Goal: Transaction & Acquisition: Obtain resource

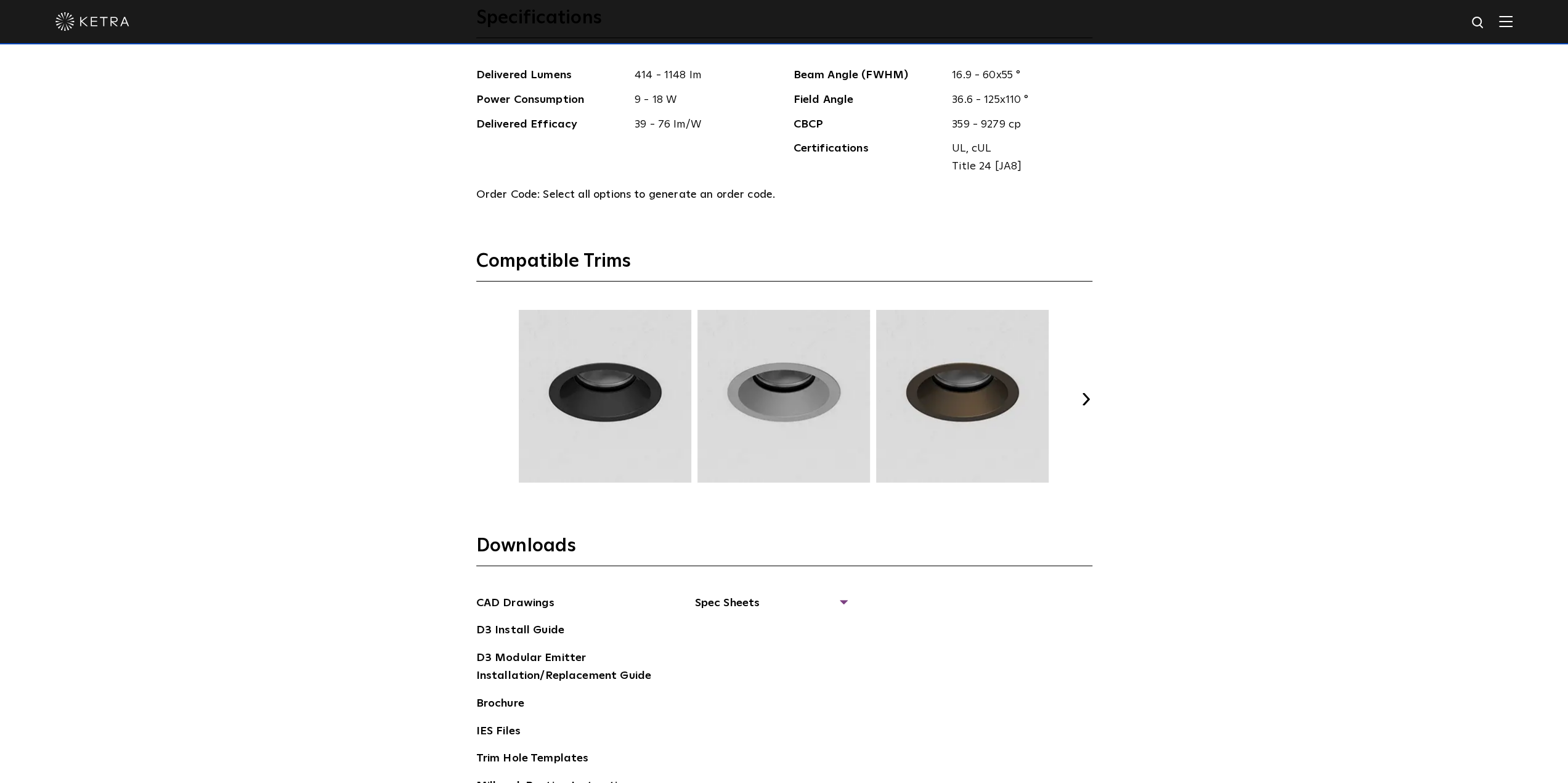
scroll to position [1663, 0]
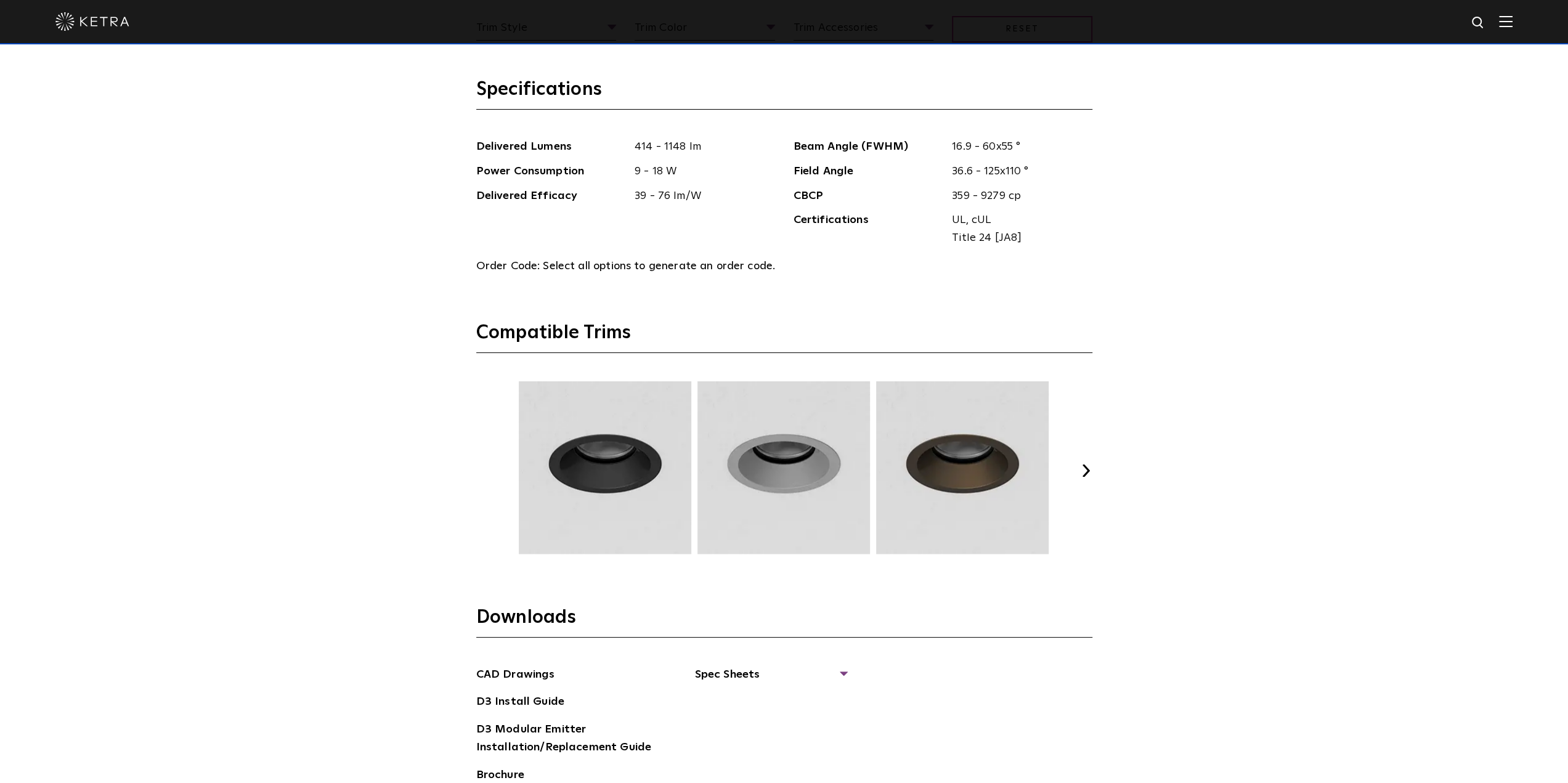
click at [1092, 470] on div "Select Your Specs Options Fixture Type Fixture Type Adjustable Fixed Wall Wash …" at bounding box center [784, 341] width 641 height 1094
click at [1086, 469] on button "Next" at bounding box center [1086, 470] width 12 height 12
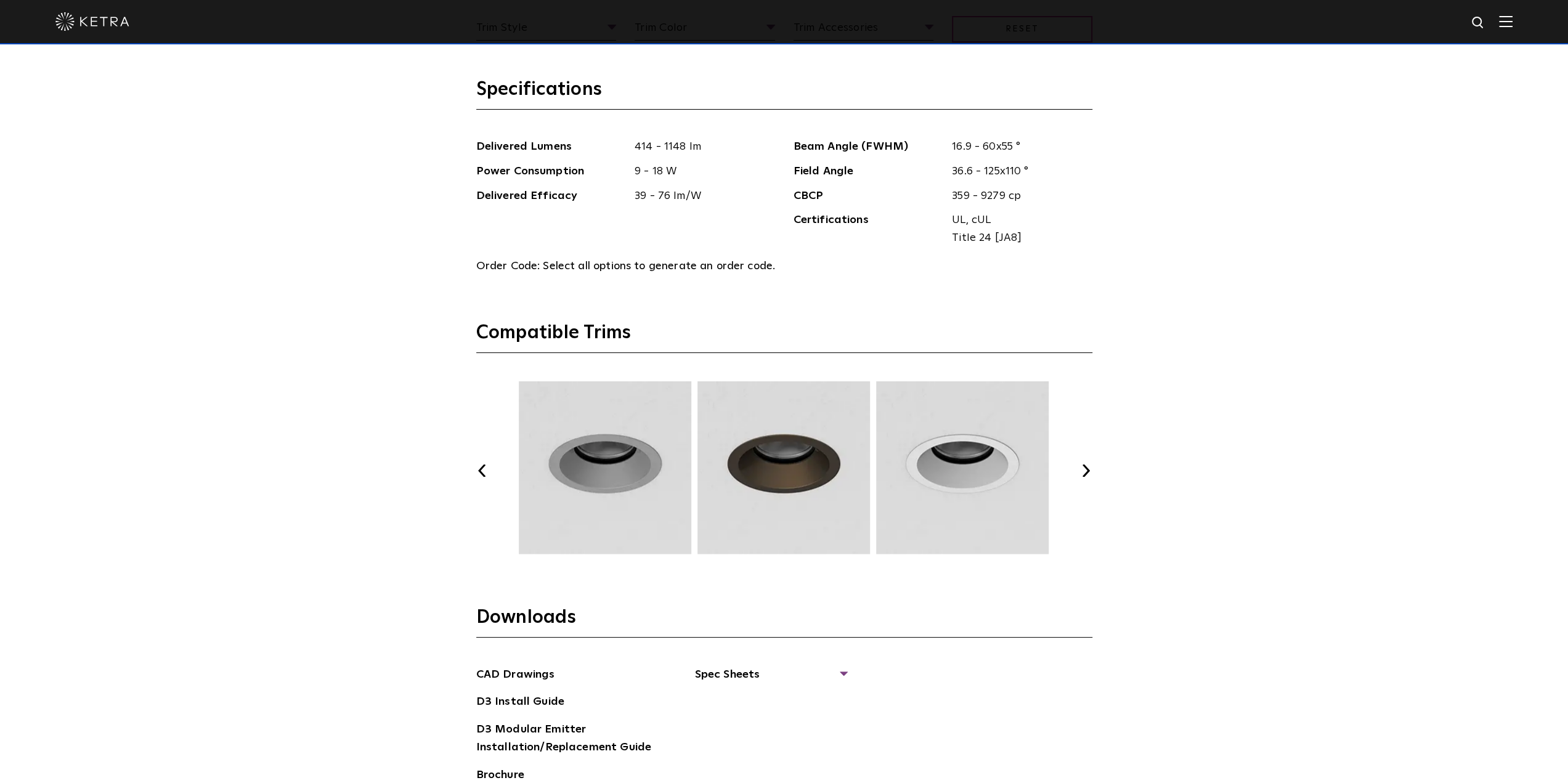
click at [1086, 469] on button "Next" at bounding box center [1086, 470] width 12 height 12
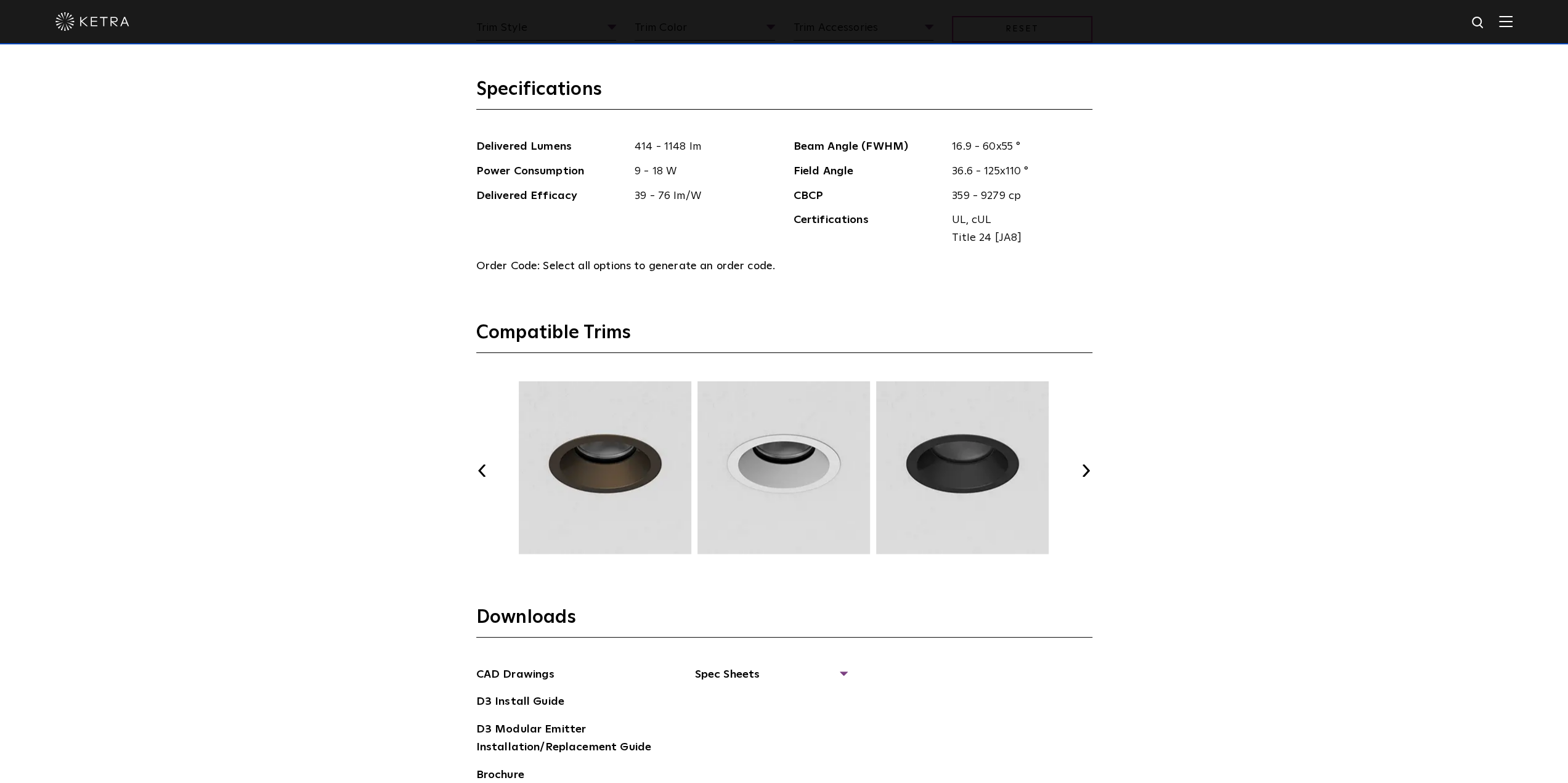
click at [1086, 469] on button "Next" at bounding box center [1086, 470] width 12 height 12
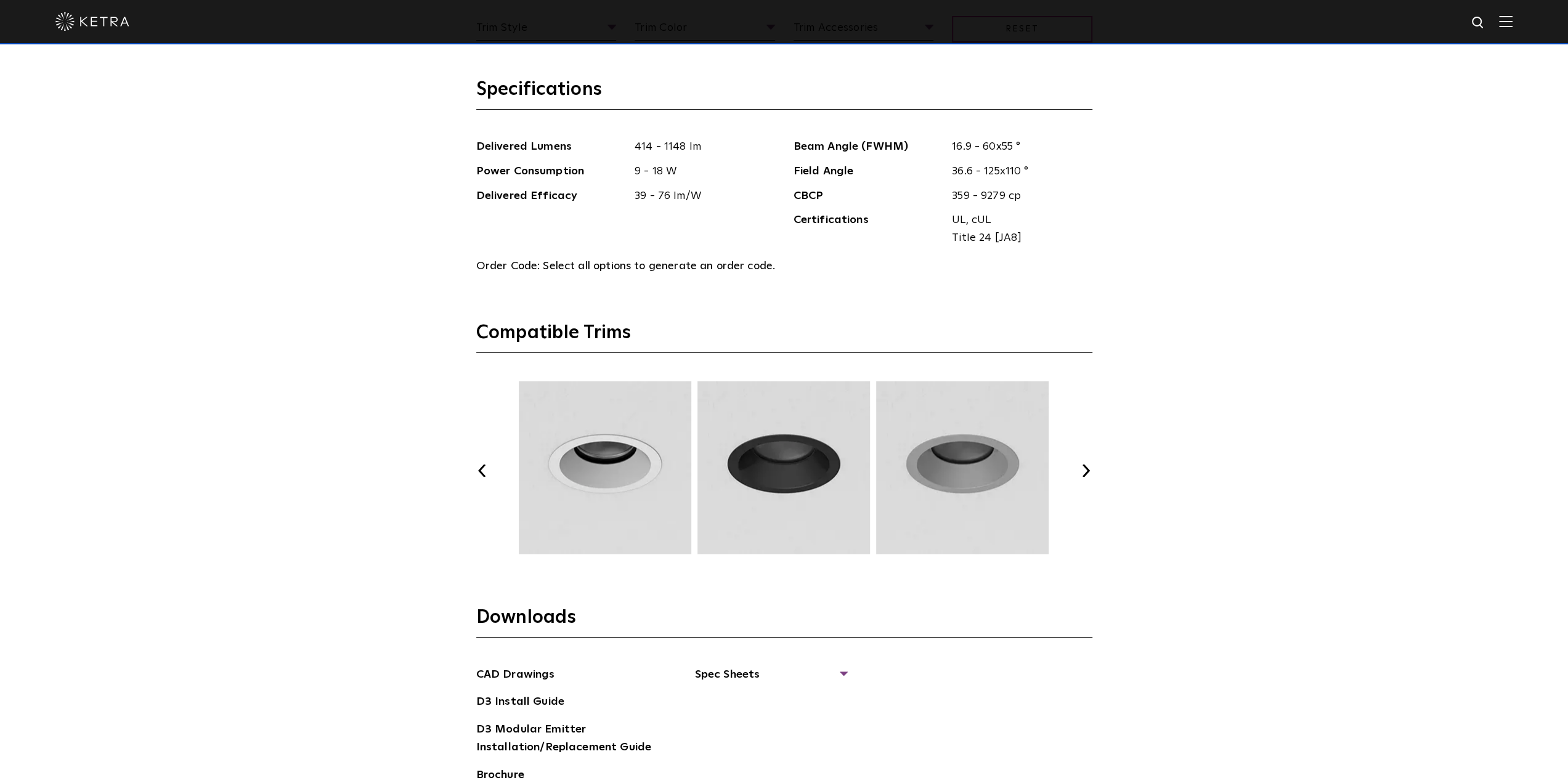
click at [1086, 469] on button "Next" at bounding box center [1086, 470] width 12 height 12
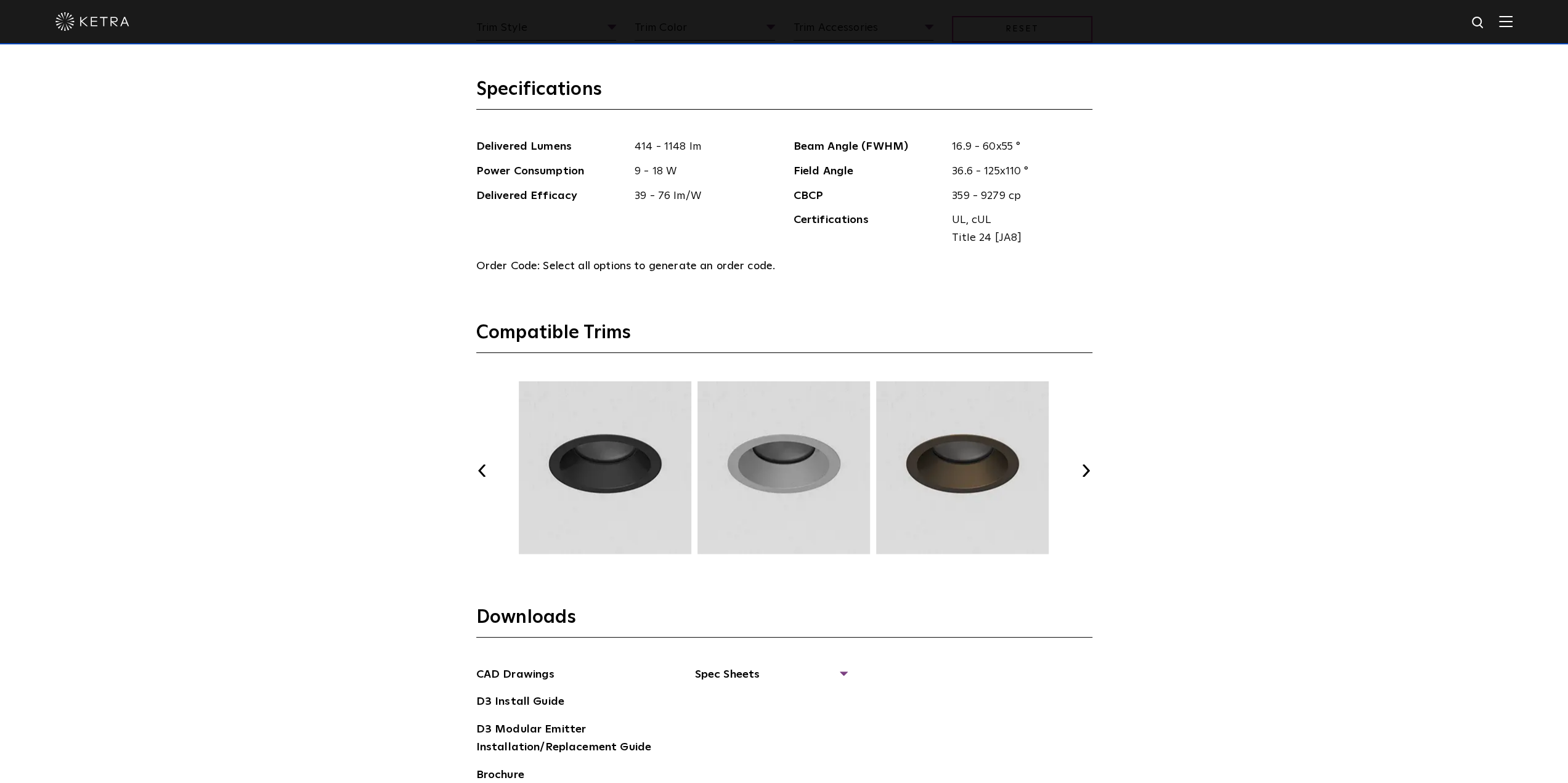
click at [1086, 469] on button "Next" at bounding box center [1086, 470] width 12 height 12
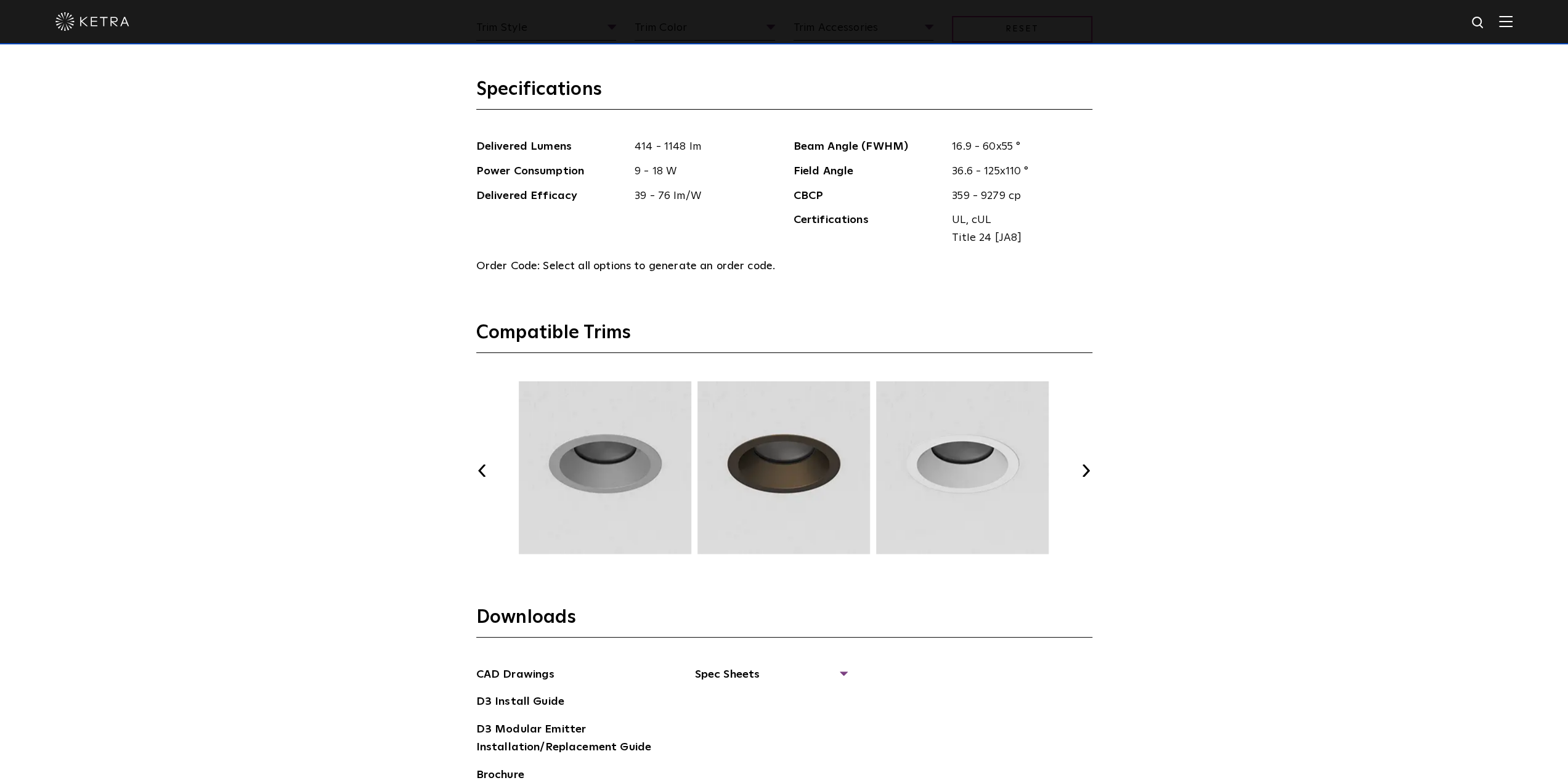
click at [1086, 469] on button "Next" at bounding box center [1086, 470] width 12 height 12
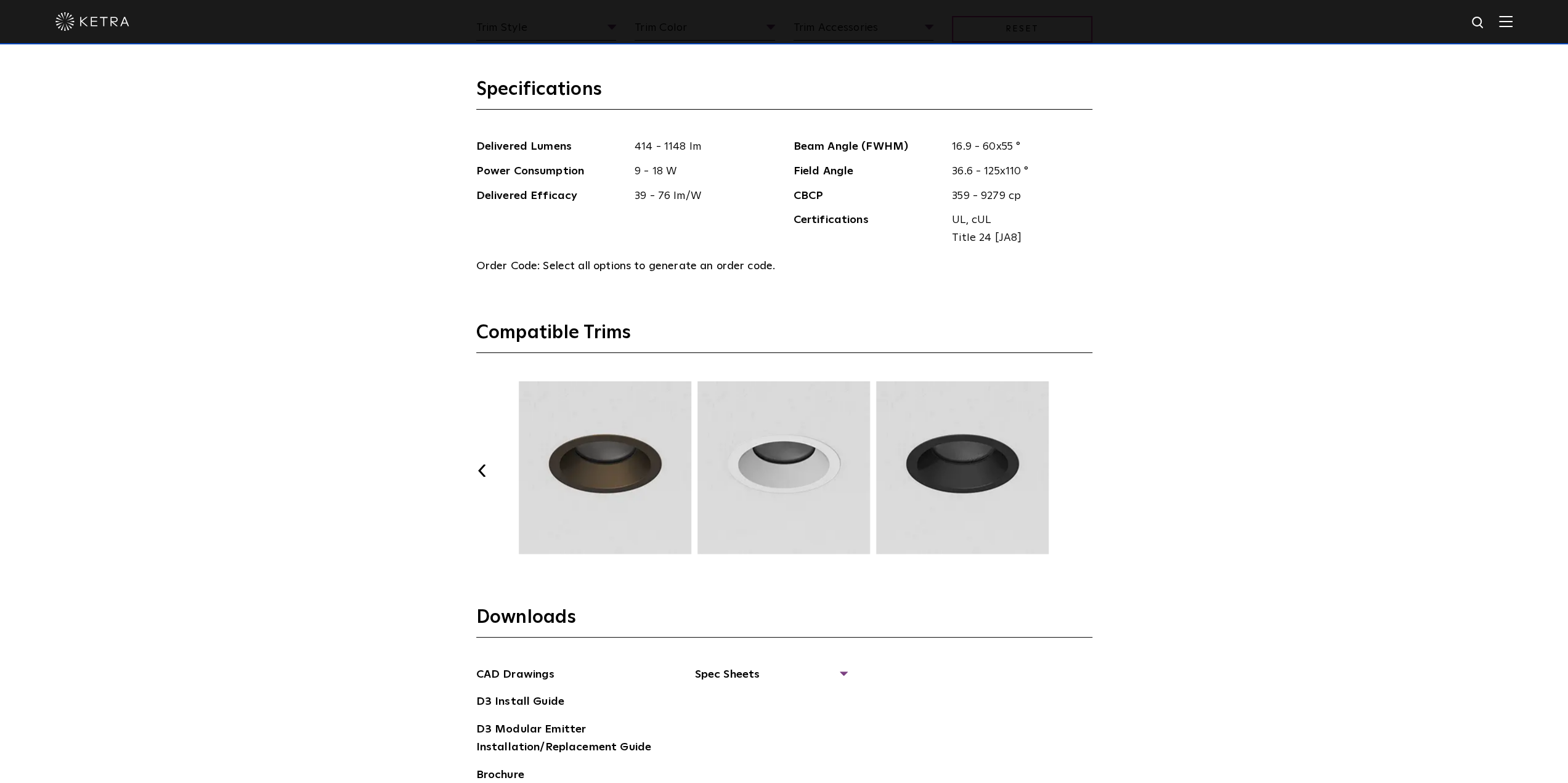
click at [1086, 469] on button "Next" at bounding box center [1086, 470] width 12 height 12
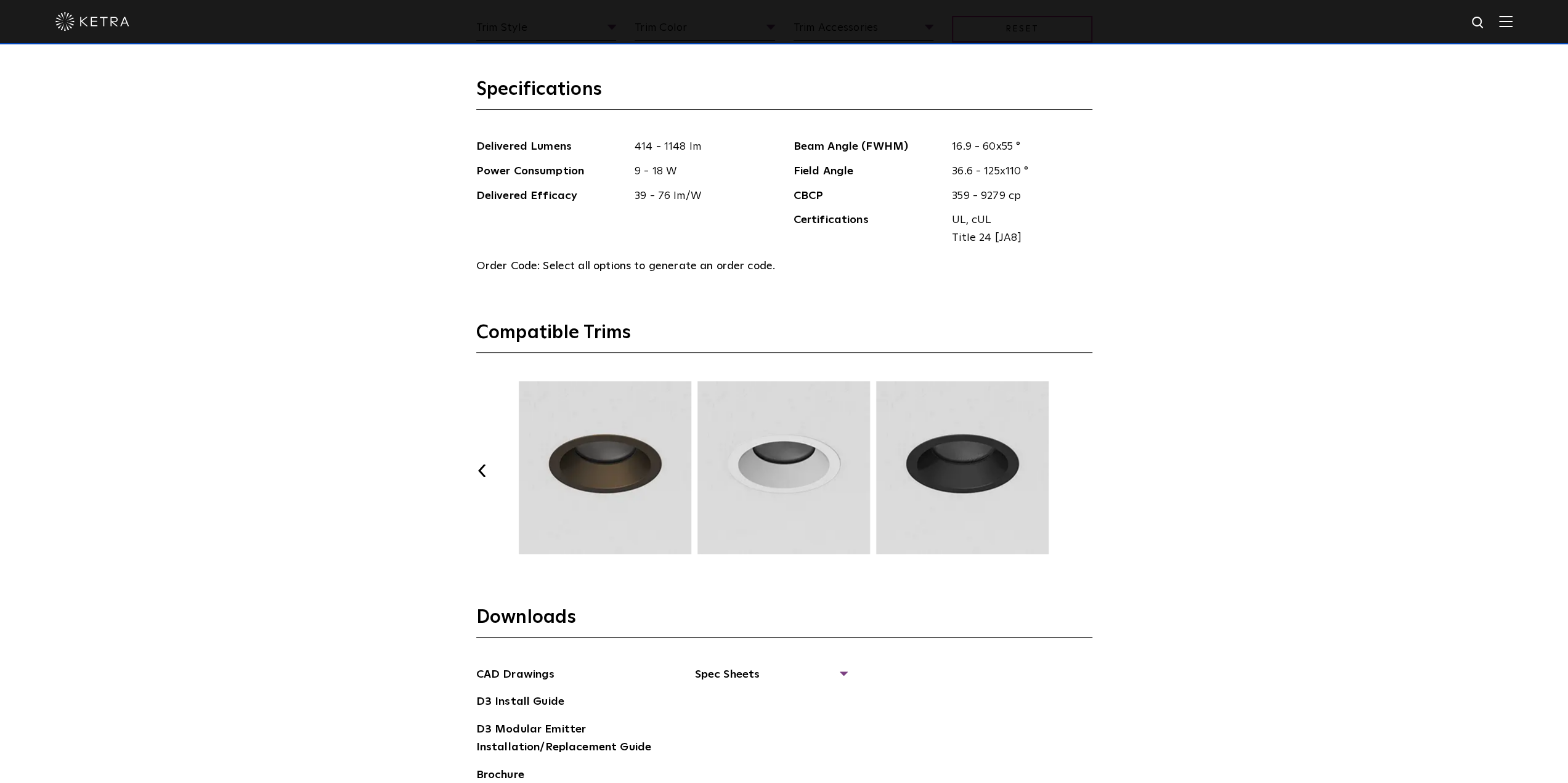
click at [1086, 469] on button "Next" at bounding box center [1086, 470] width 12 height 12
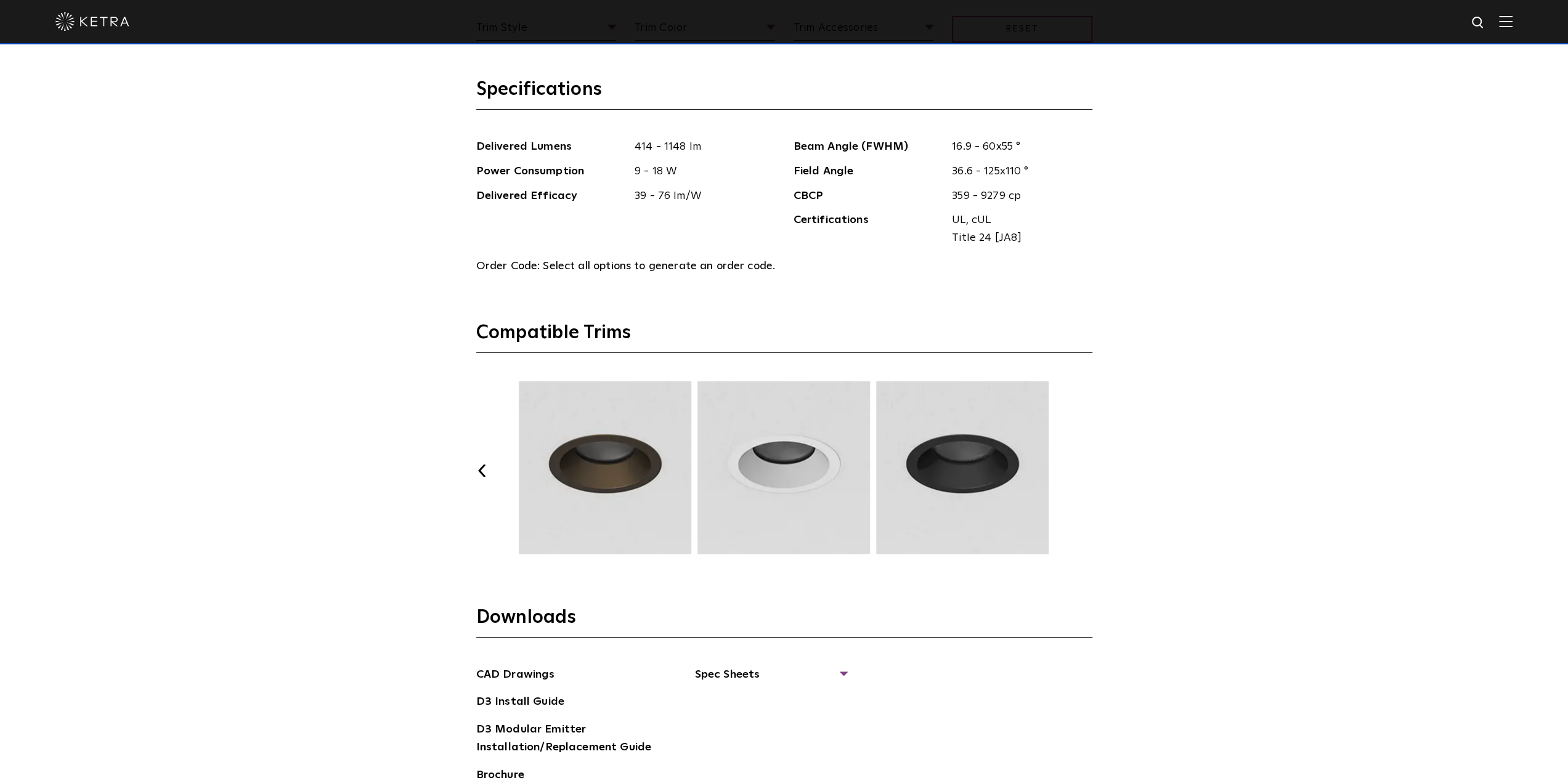
click at [1086, 469] on button "Next" at bounding box center [1086, 470] width 12 height 12
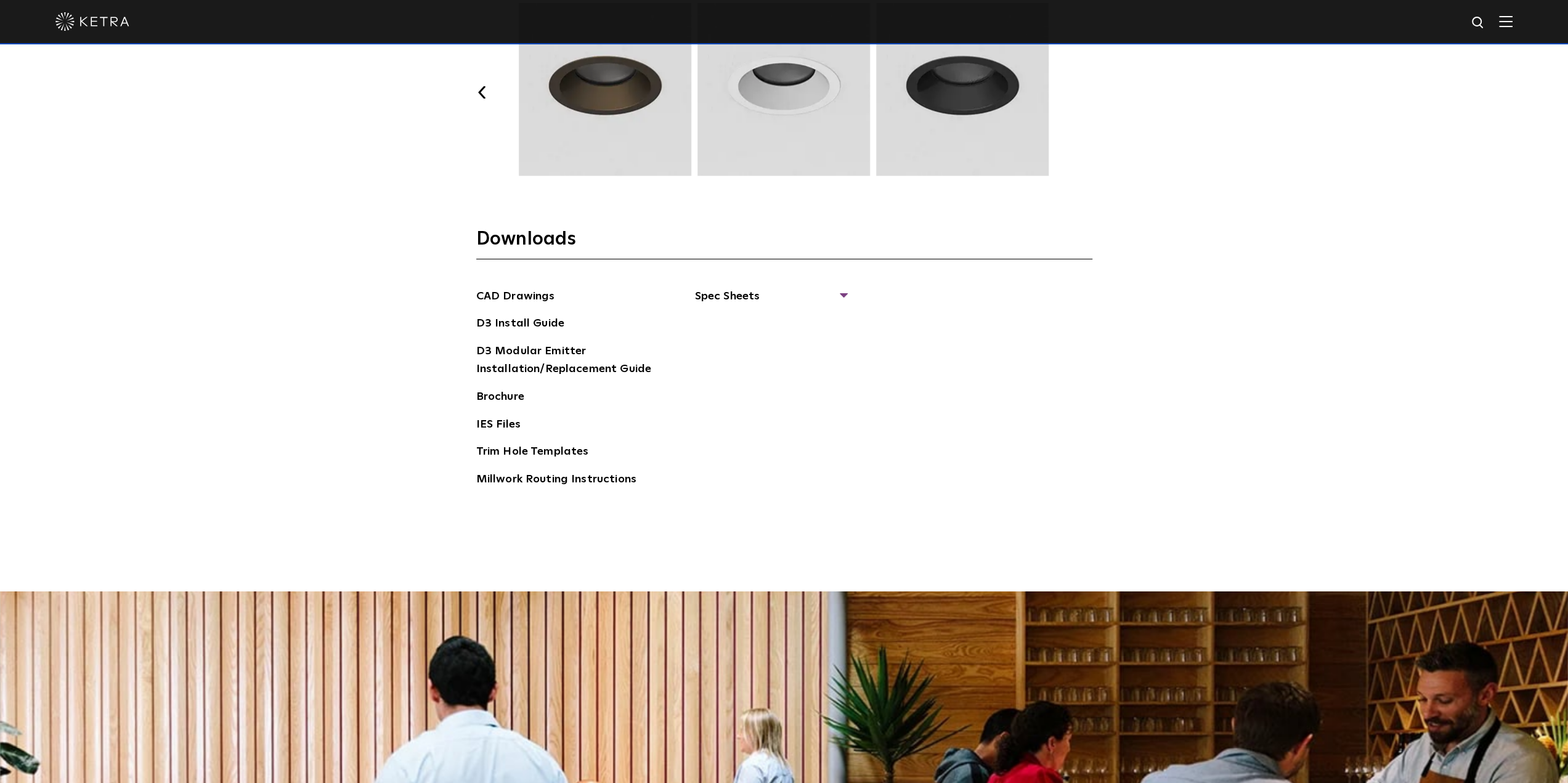
scroll to position [2155, 0]
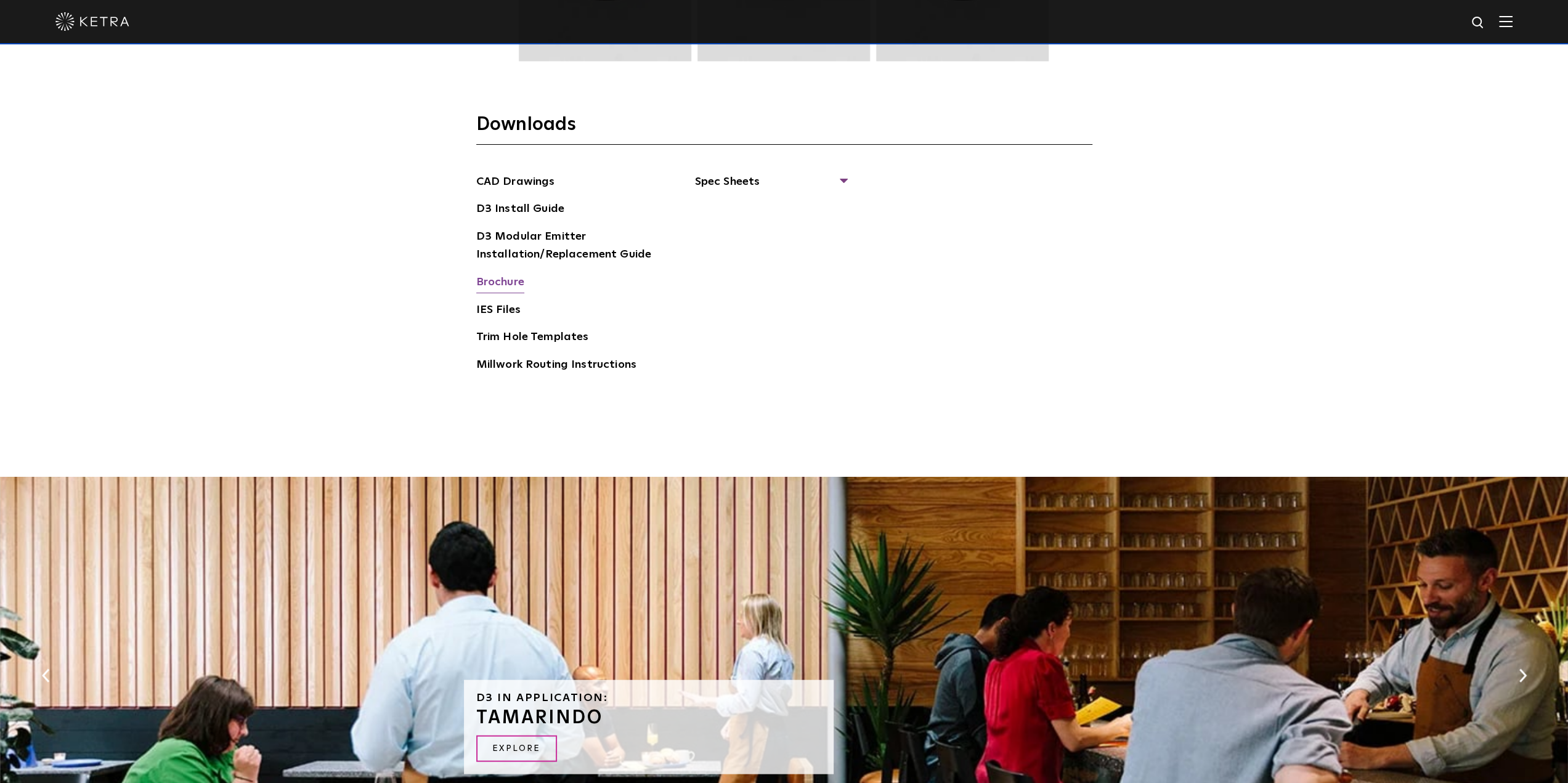
click at [496, 280] on link "Brochure" at bounding box center [500, 284] width 48 height 20
